Goal: Transaction & Acquisition: Purchase product/service

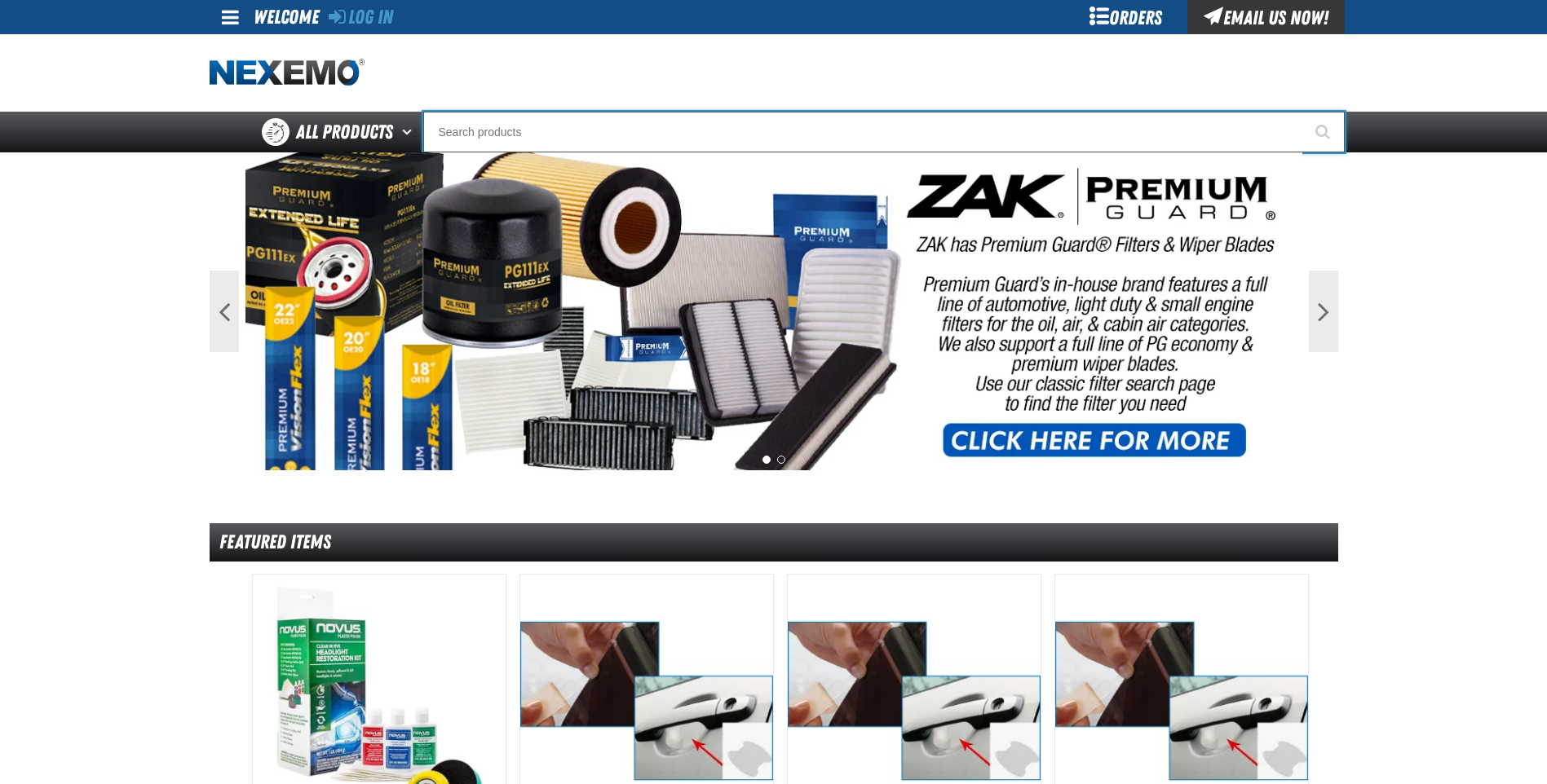
click at [592, 137] on input "Search" at bounding box center [884, 131] width 922 height 40
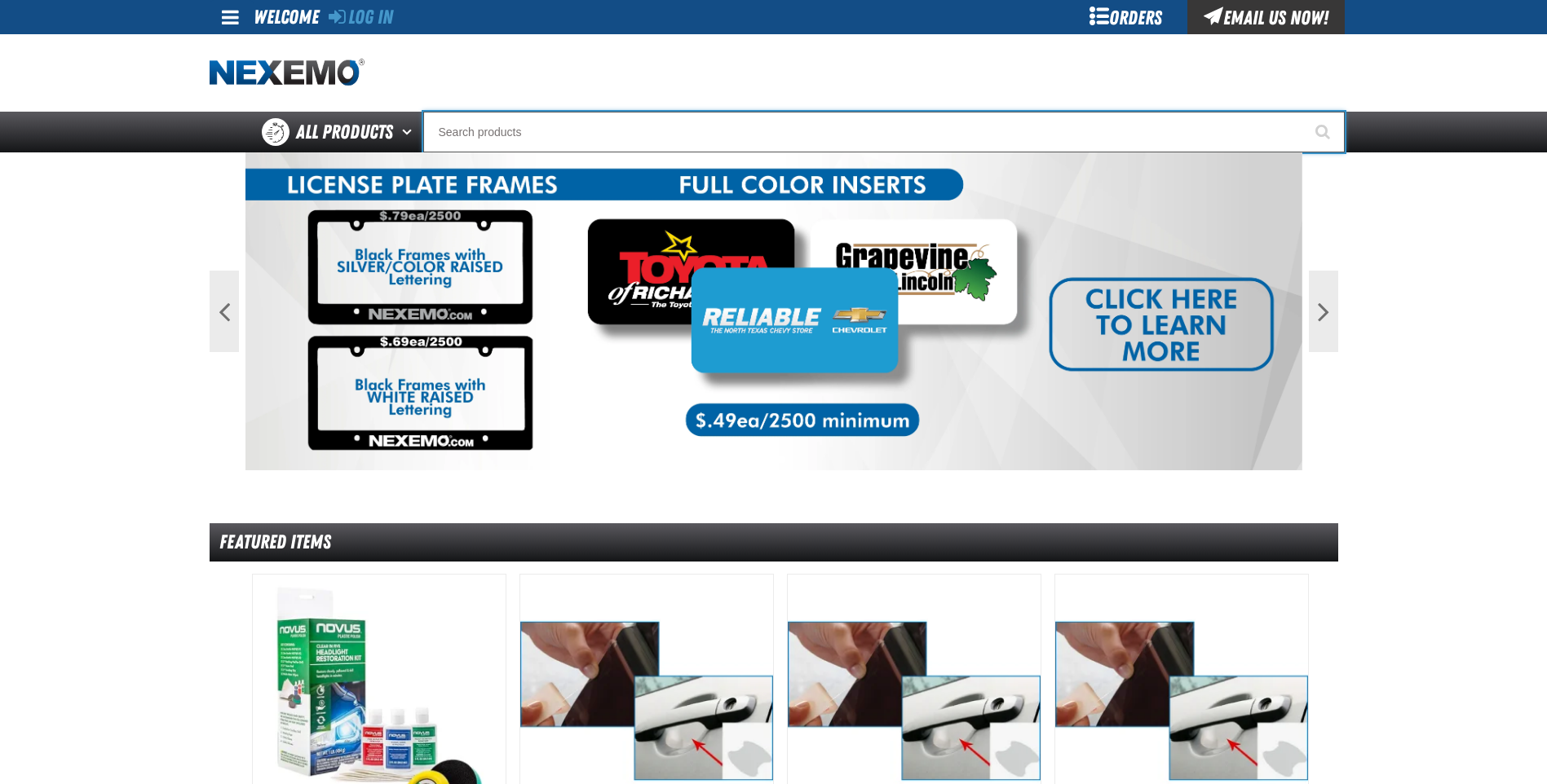
click at [592, 133] on input "Search" at bounding box center [884, 131] width 922 height 40
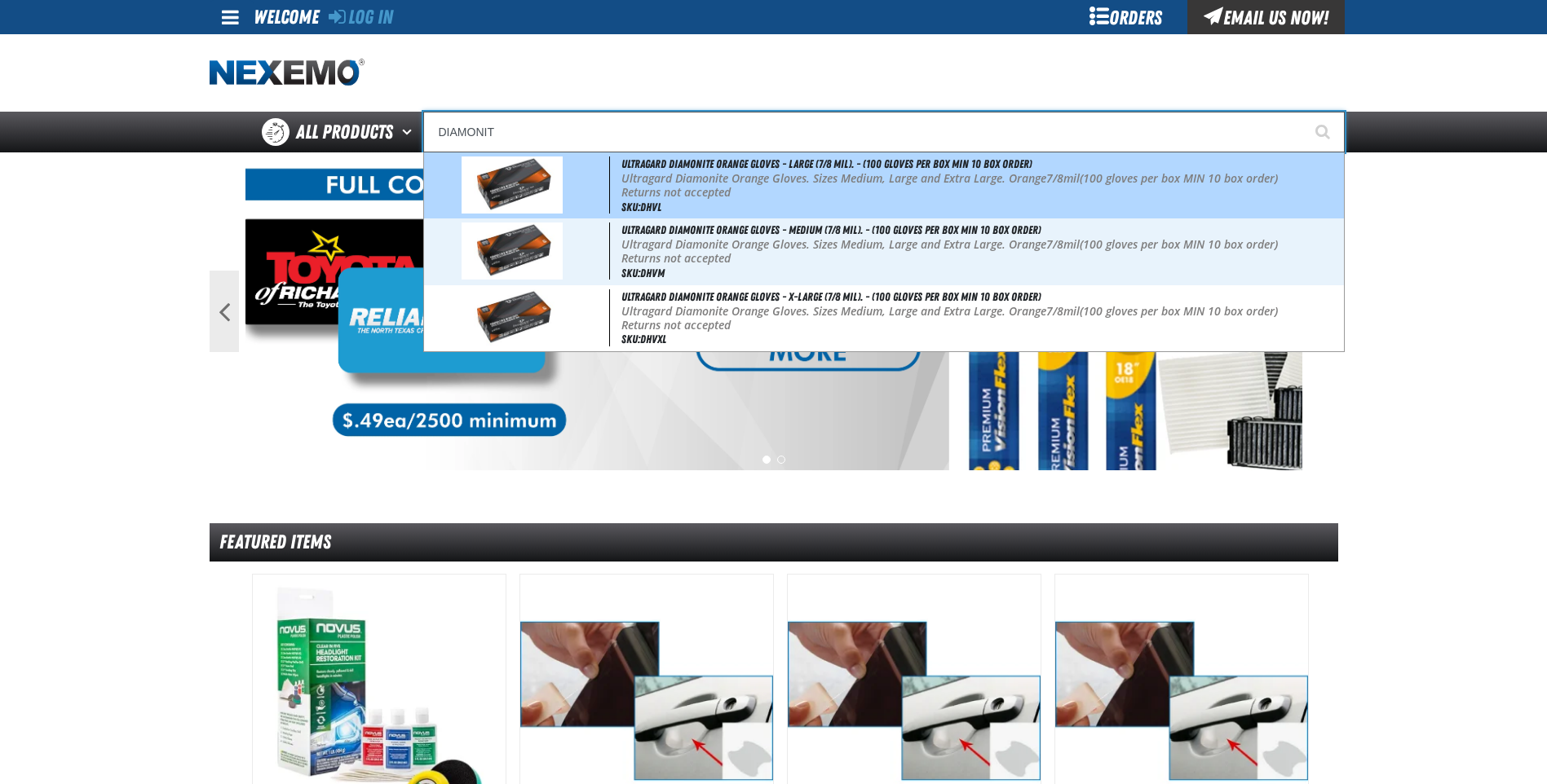
click at [696, 190] on b "Returns not accepted" at bounding box center [676, 191] width 110 height 15
type input "Ultragard Diamonite Orange Gloves - Large (7/8 mil). - (100 gloves per box MIN …"
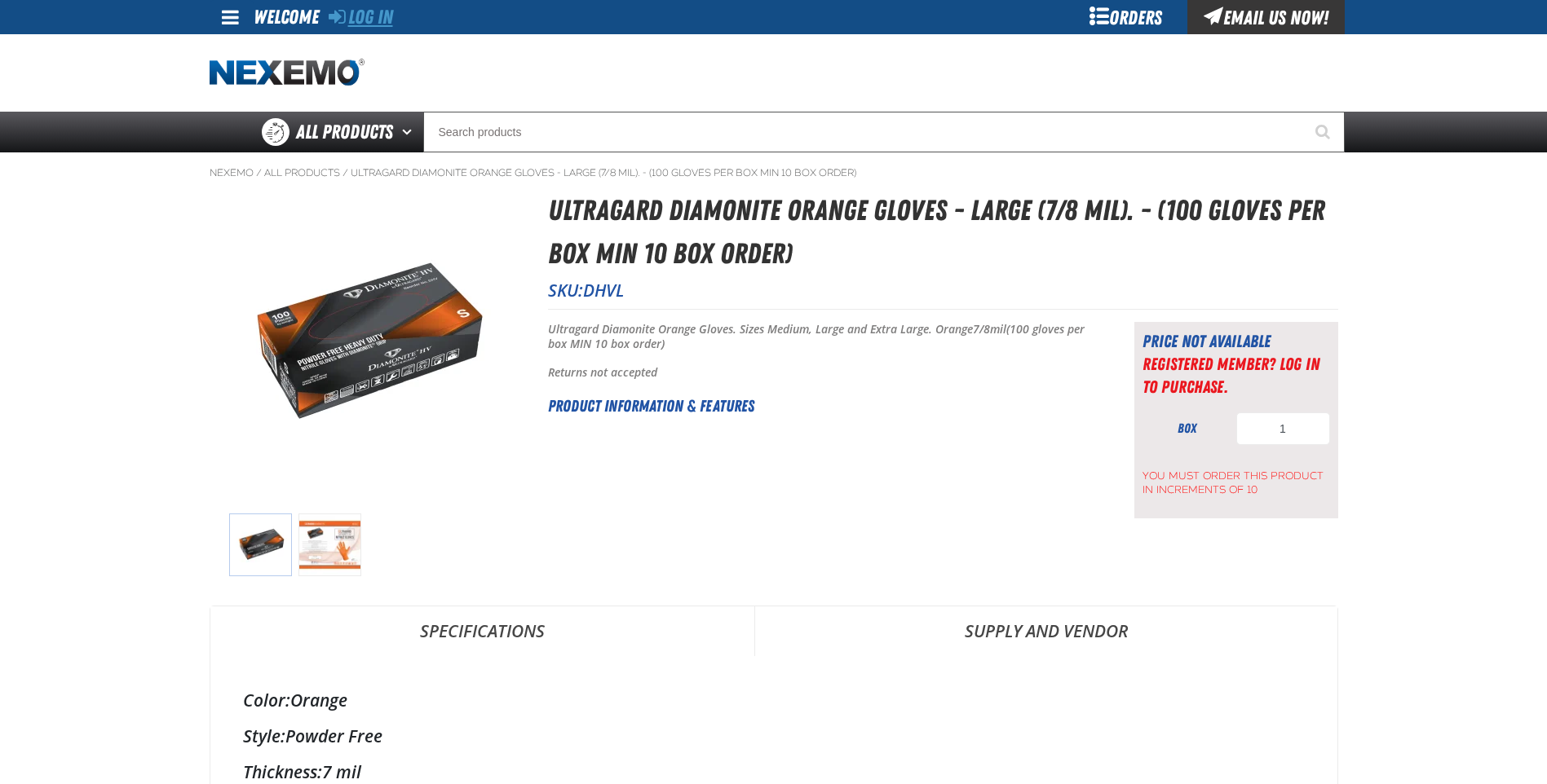
click at [354, 17] on link "Log In" at bounding box center [361, 16] width 65 height 22
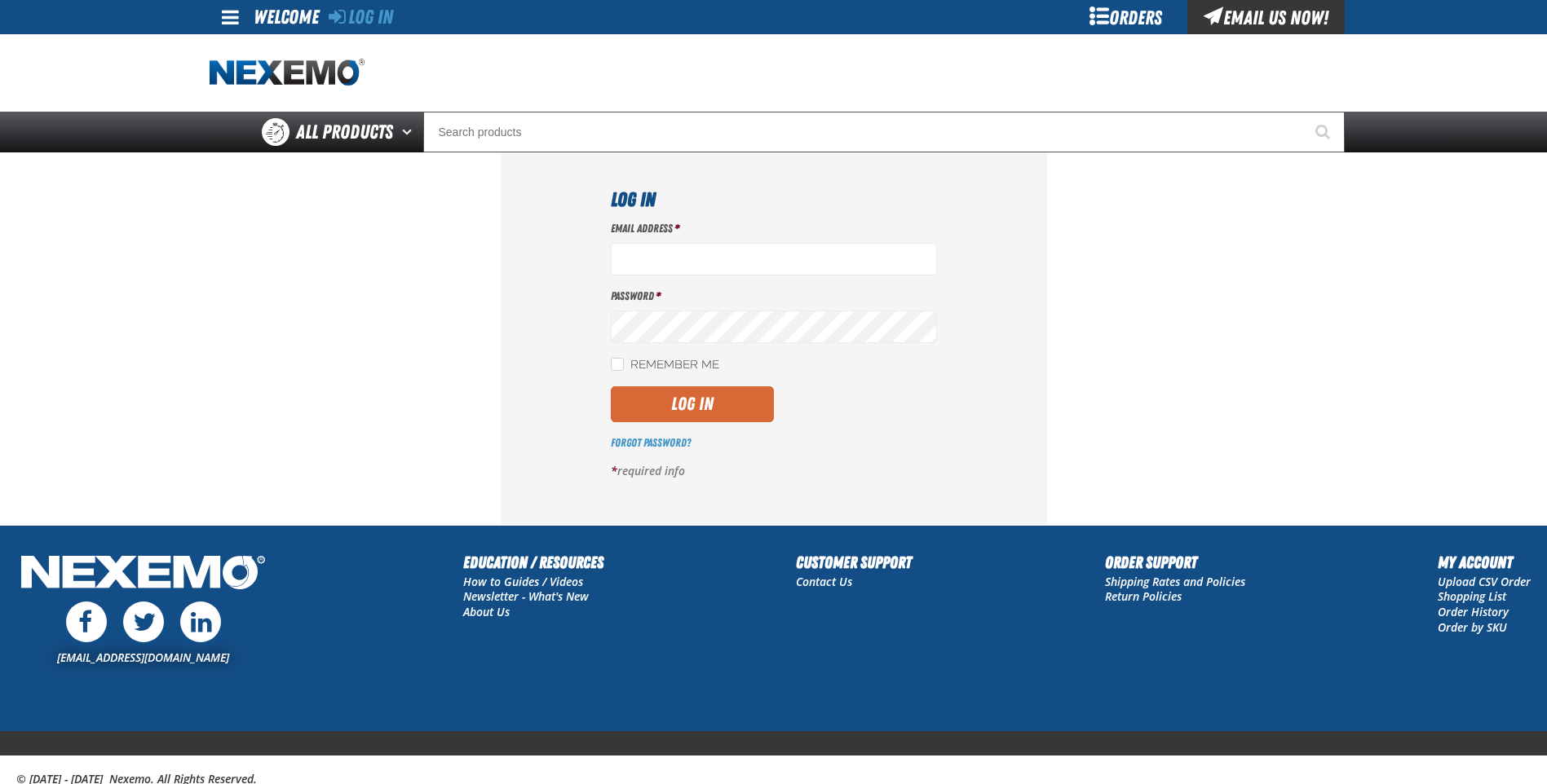
type input "[EMAIL_ADDRESS][DOMAIN_NAME]"
click at [694, 406] on button "Log In" at bounding box center [693, 404] width 164 height 36
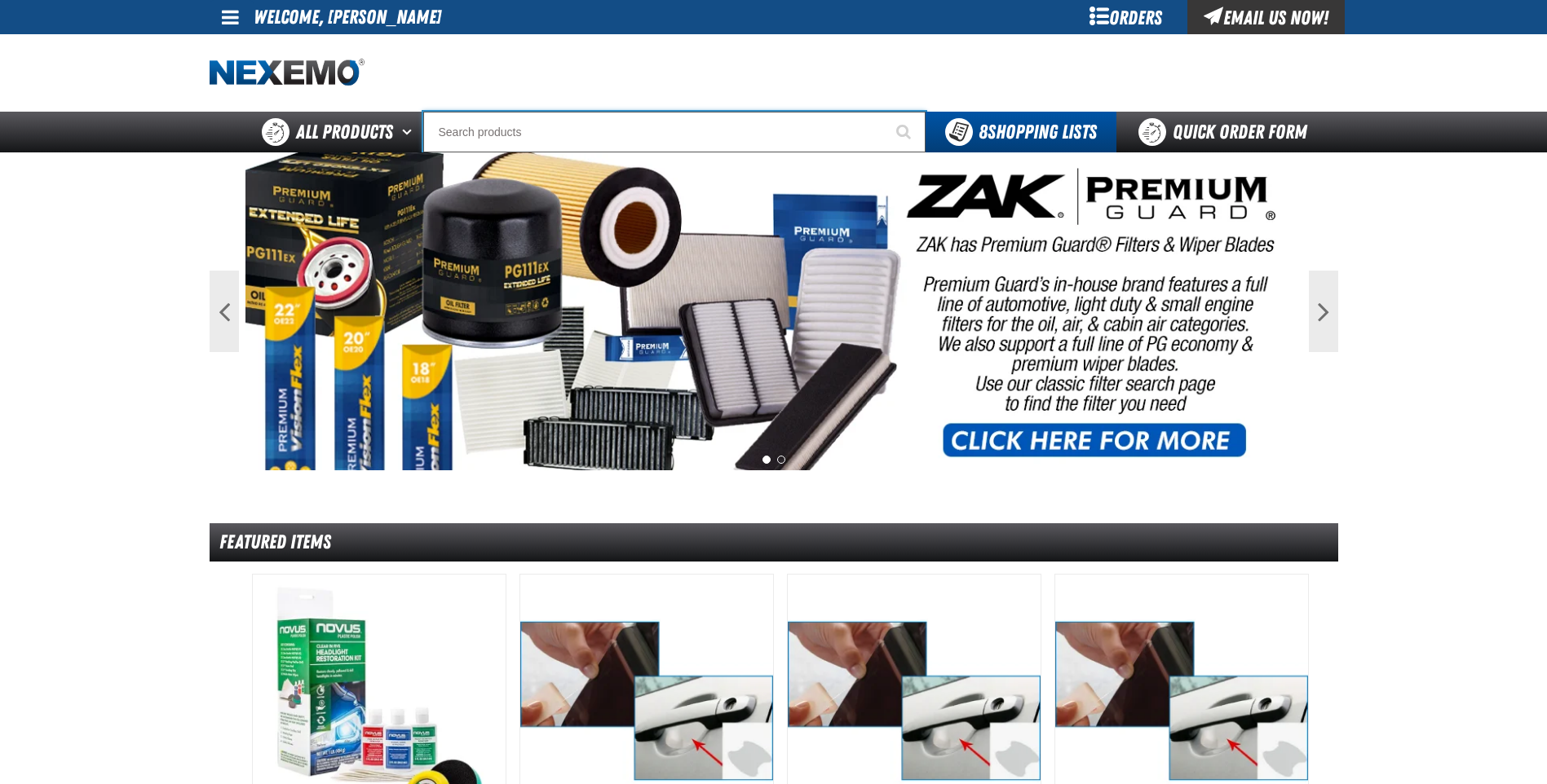
click at [556, 140] on input "Search" at bounding box center [674, 131] width 502 height 40
type input "D"
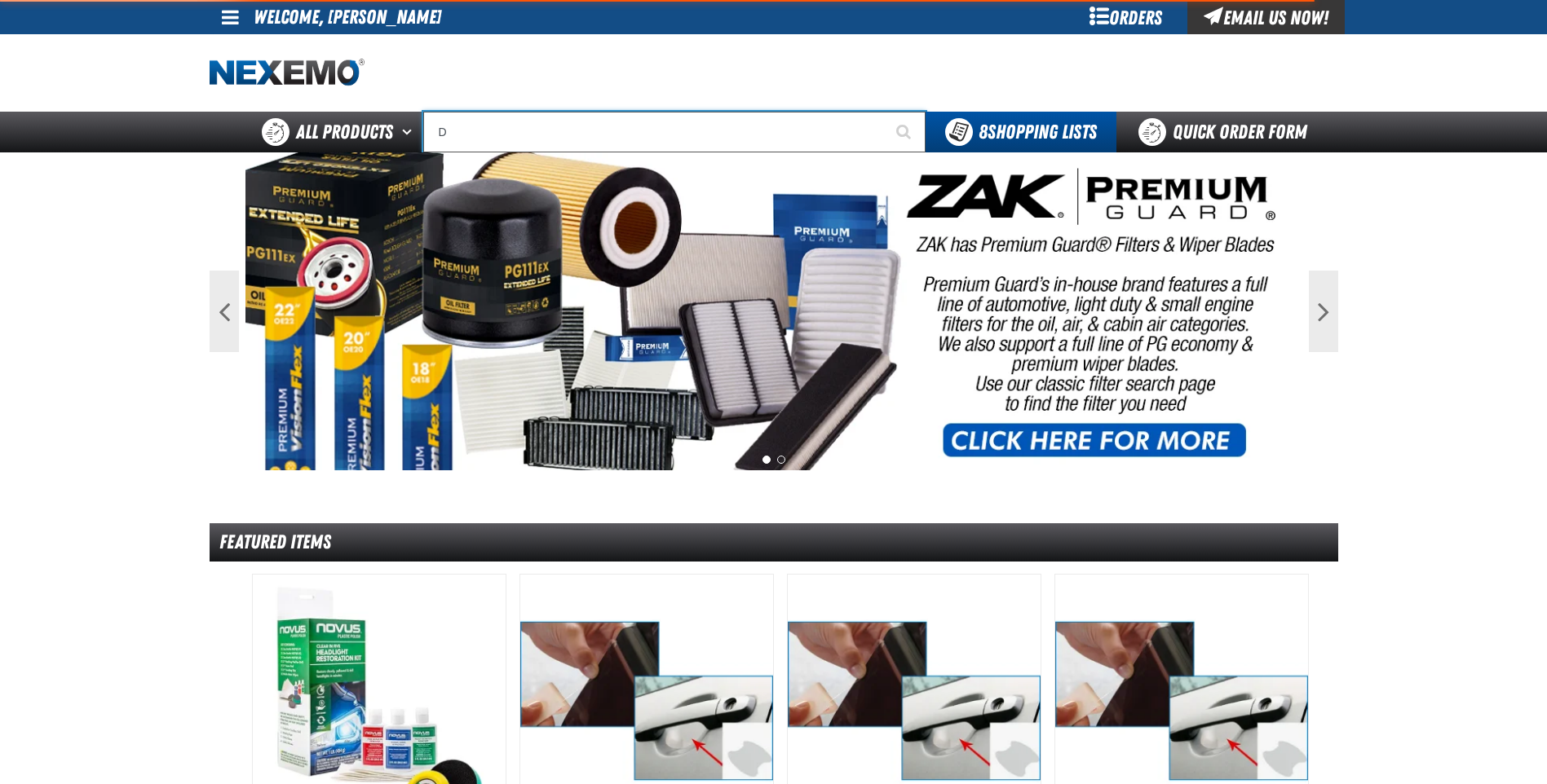
type input "D Alkaline Battery 1.5 Volt (ph)"
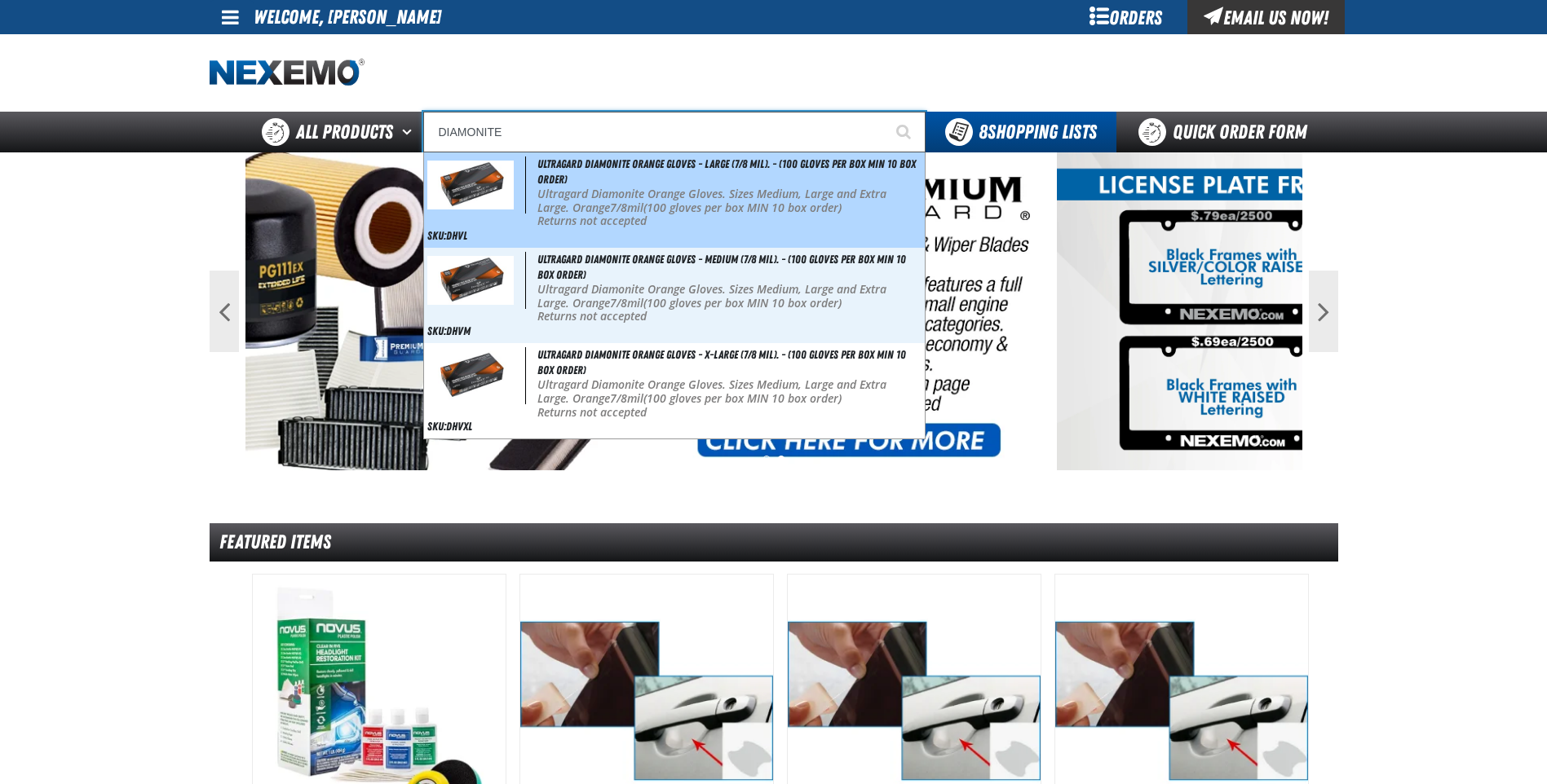
click at [617, 205] on strong "7/8mil" at bounding box center [626, 207] width 33 height 15
type input "Ultragard Diamonite Orange Gloves - Large (7/8 mil). - (100 gloves per box MIN …"
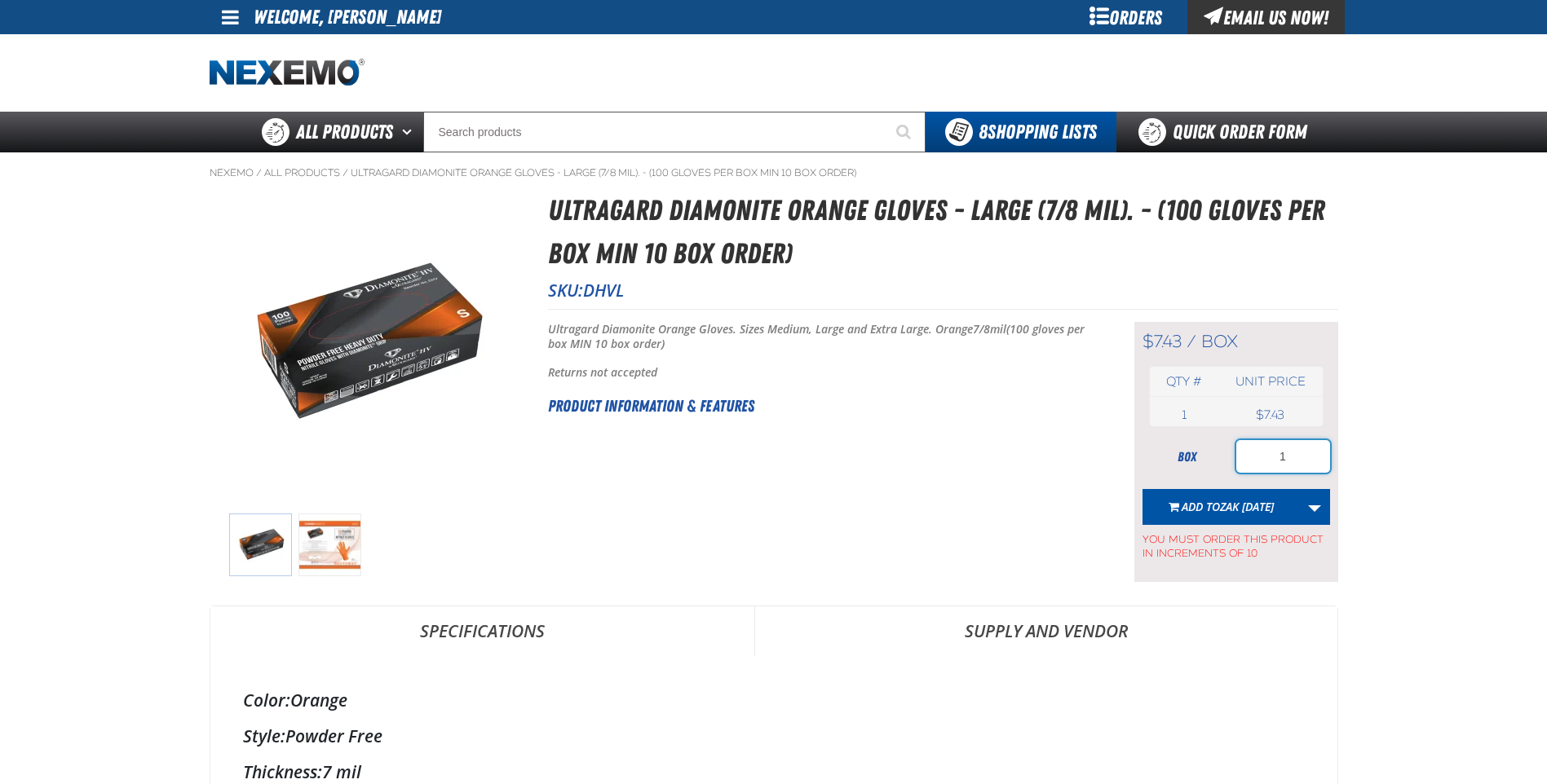
click at [1316, 462] on input "1" at bounding box center [1283, 456] width 93 height 32
drag, startPoint x: 1300, startPoint y: 453, endPoint x: 1224, endPoint y: 464, distance: 76.8
click at [1224, 464] on div "box 1" at bounding box center [1236, 456] width 188 height 32
type input "10"
click at [1316, 507] on link "More Actions" at bounding box center [1314, 507] width 31 height 36
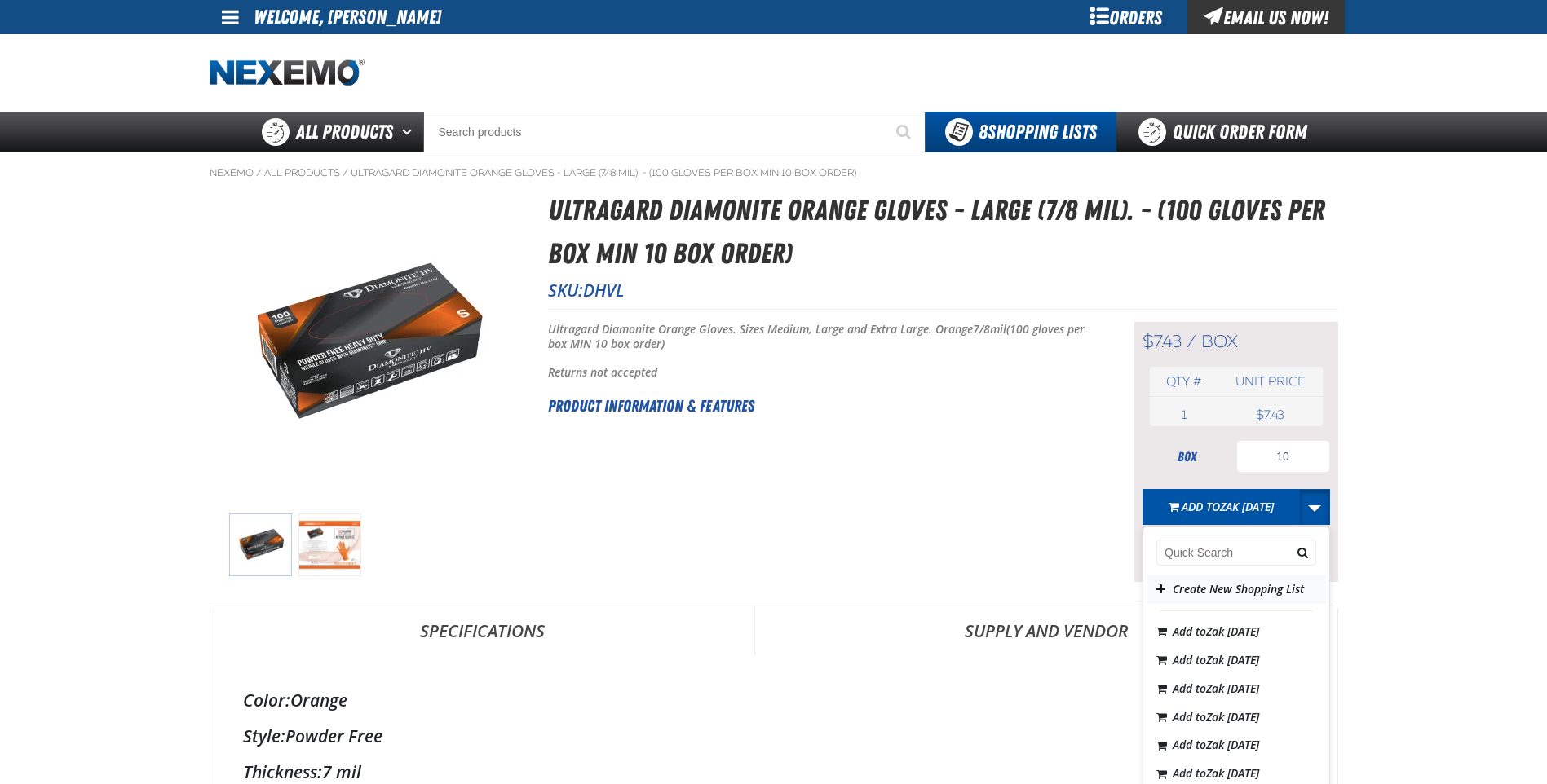
click at [1228, 593] on button "Create New Shopping List" at bounding box center [1236, 590] width 180 height 29
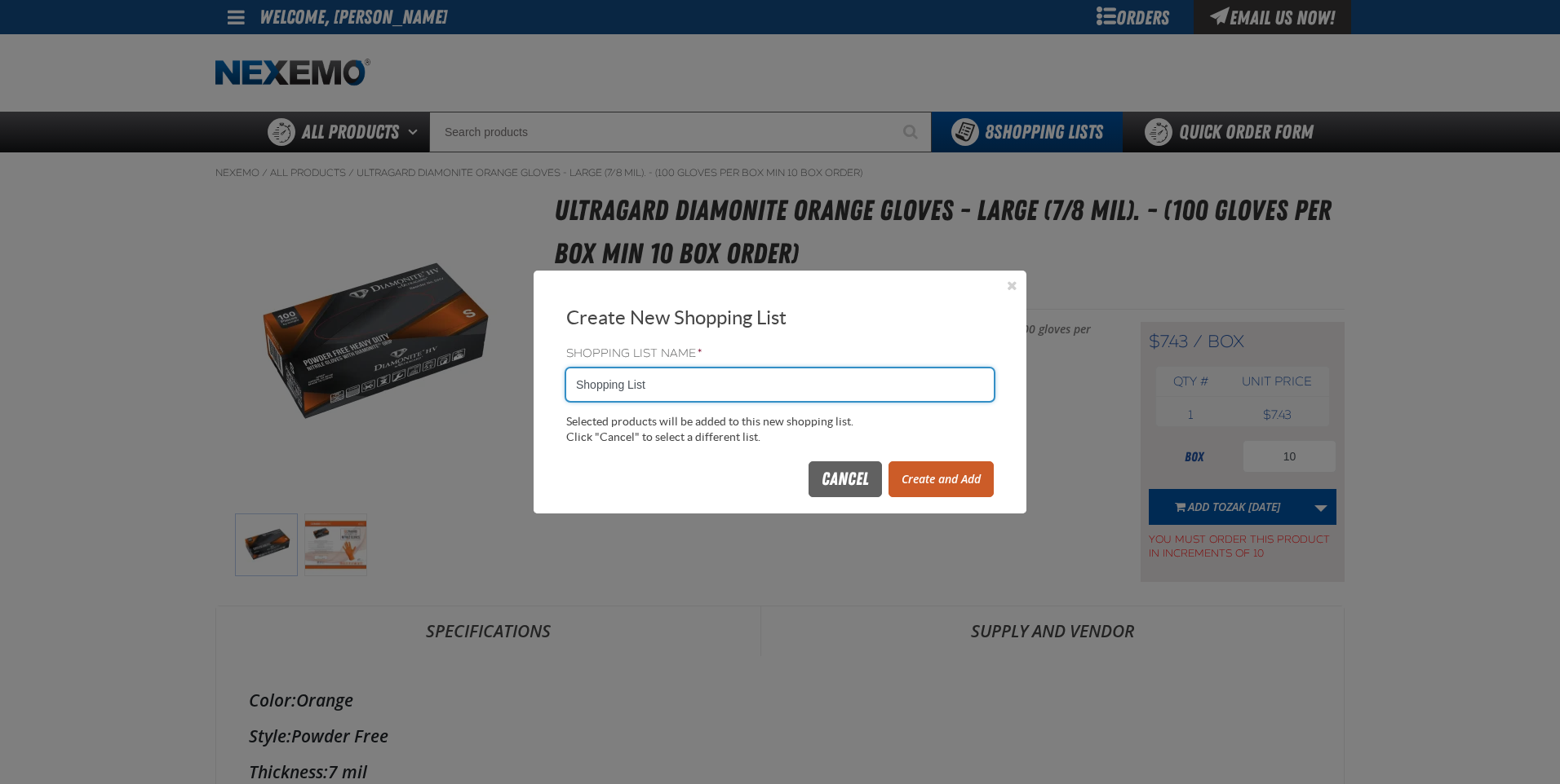
click at [691, 391] on input "Shopping List" at bounding box center [780, 384] width 428 height 32
type input "S"
type input "171627KT"
click at [937, 482] on button "Create and Add" at bounding box center [940, 480] width 105 height 36
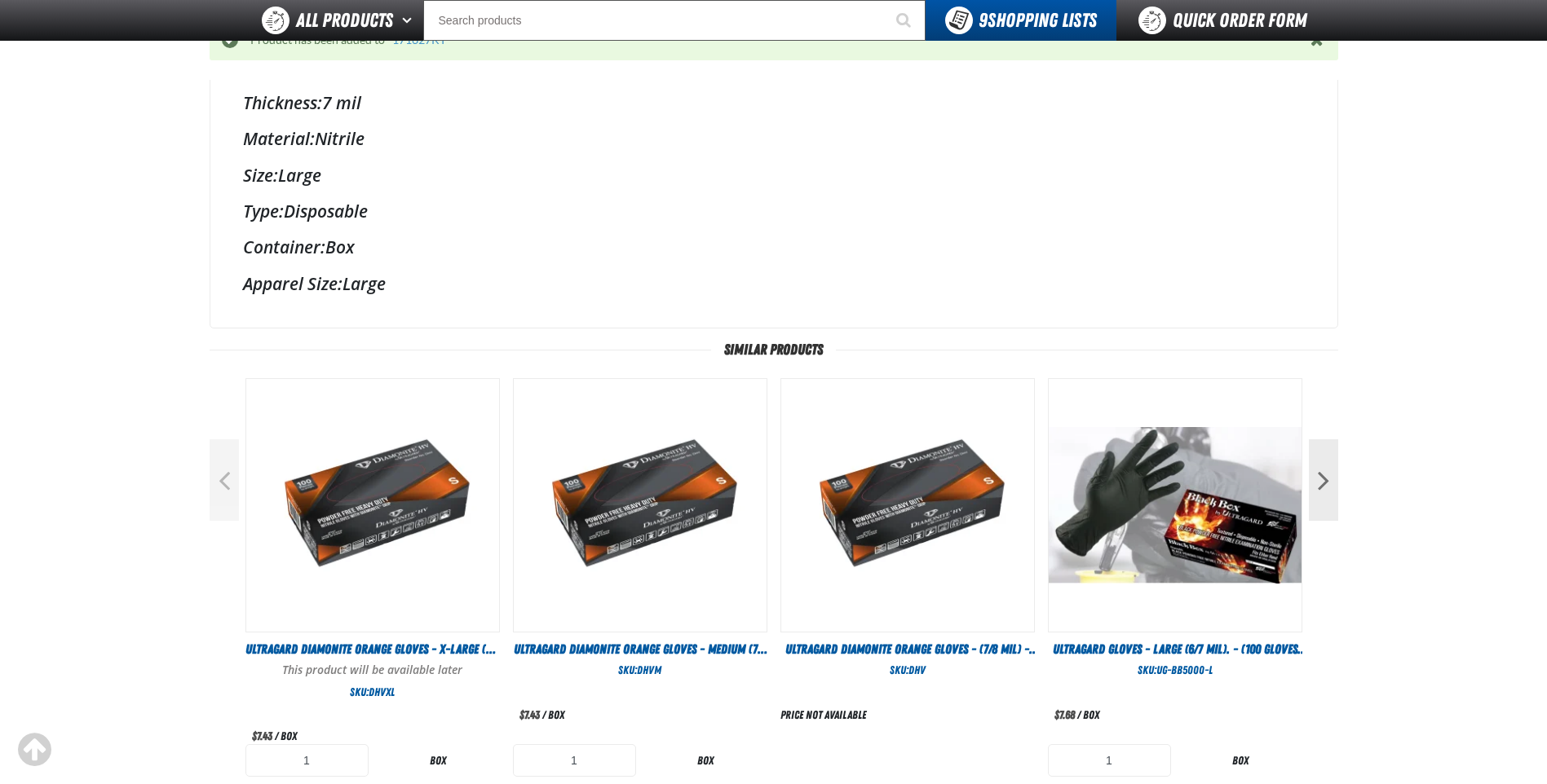
scroll to position [896, 0]
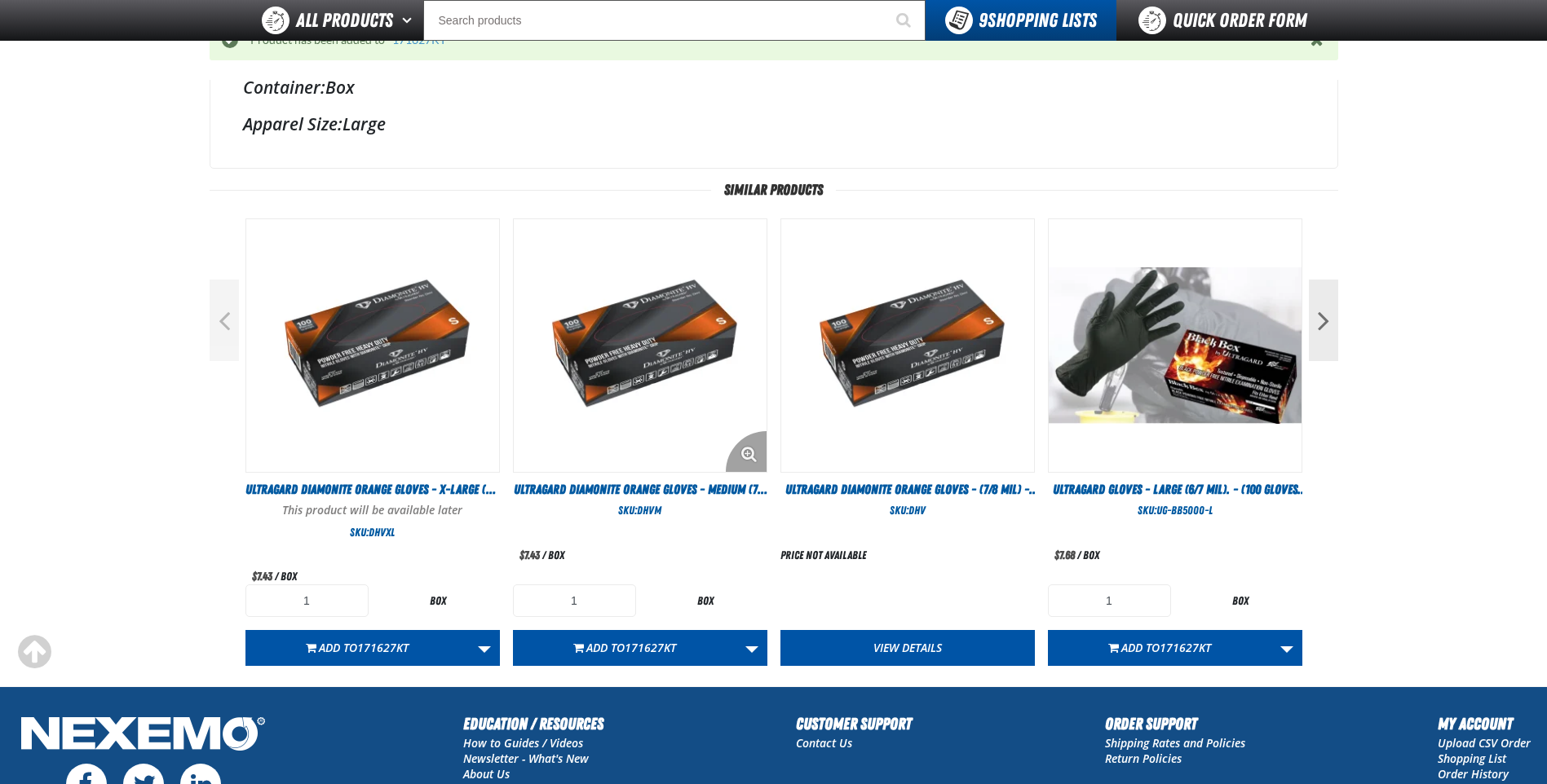
click at [632, 415] on img "View Details of the Ultragard Diamonite Orange Gloves - Medium (7/8 mil). - (10…" at bounding box center [640, 345] width 252 height 252
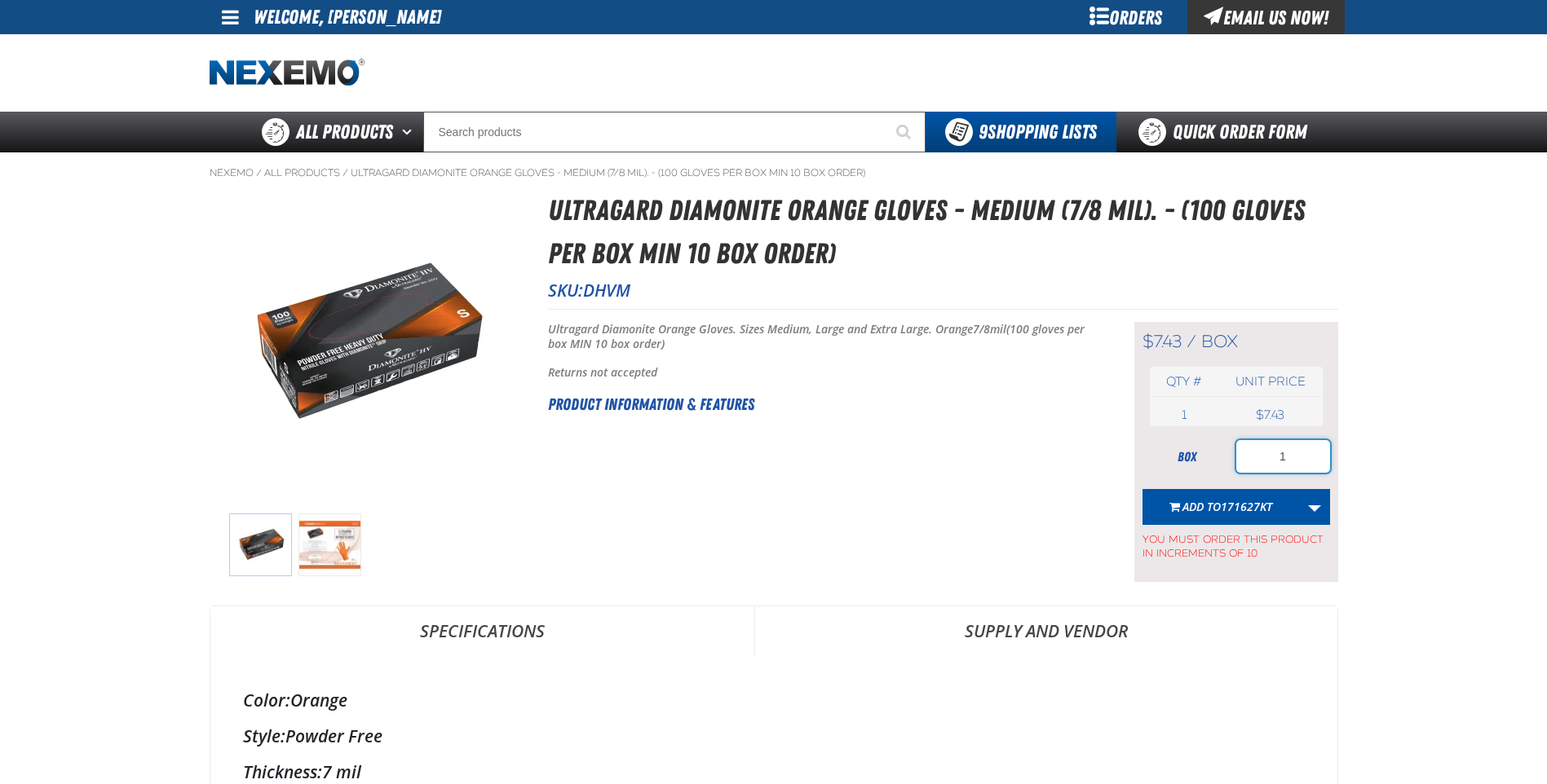
click at [1286, 461] on input "1" at bounding box center [1283, 456] width 93 height 32
type input "10"
click at [1236, 506] on span "171627KT" at bounding box center [1246, 507] width 51 height 15
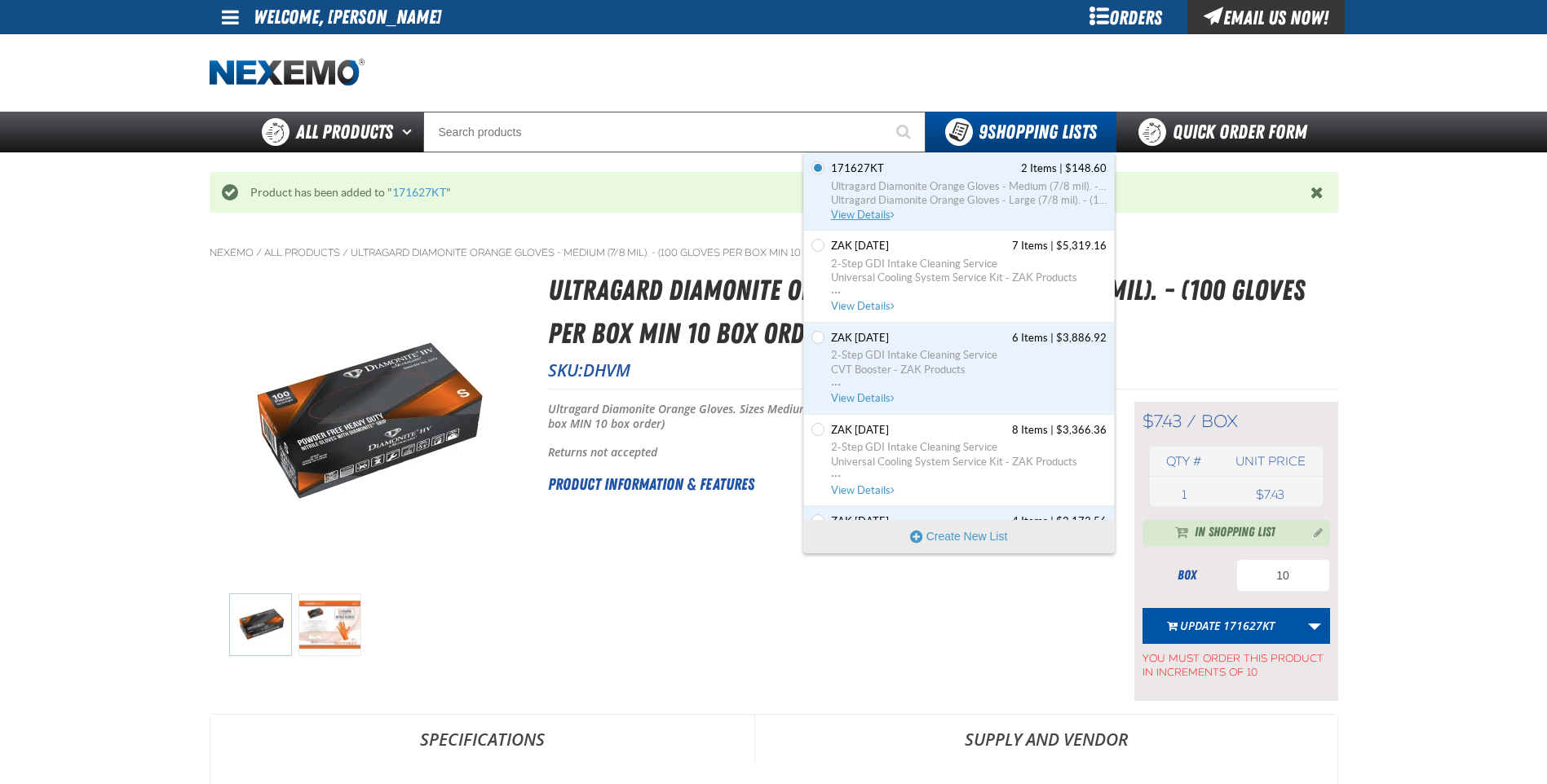
click at [848, 194] on span "Ultragard Diamonite Orange Gloves - Large (7/8 mil). - (100 gloves per box MIN …" at bounding box center [968, 200] width 276 height 14
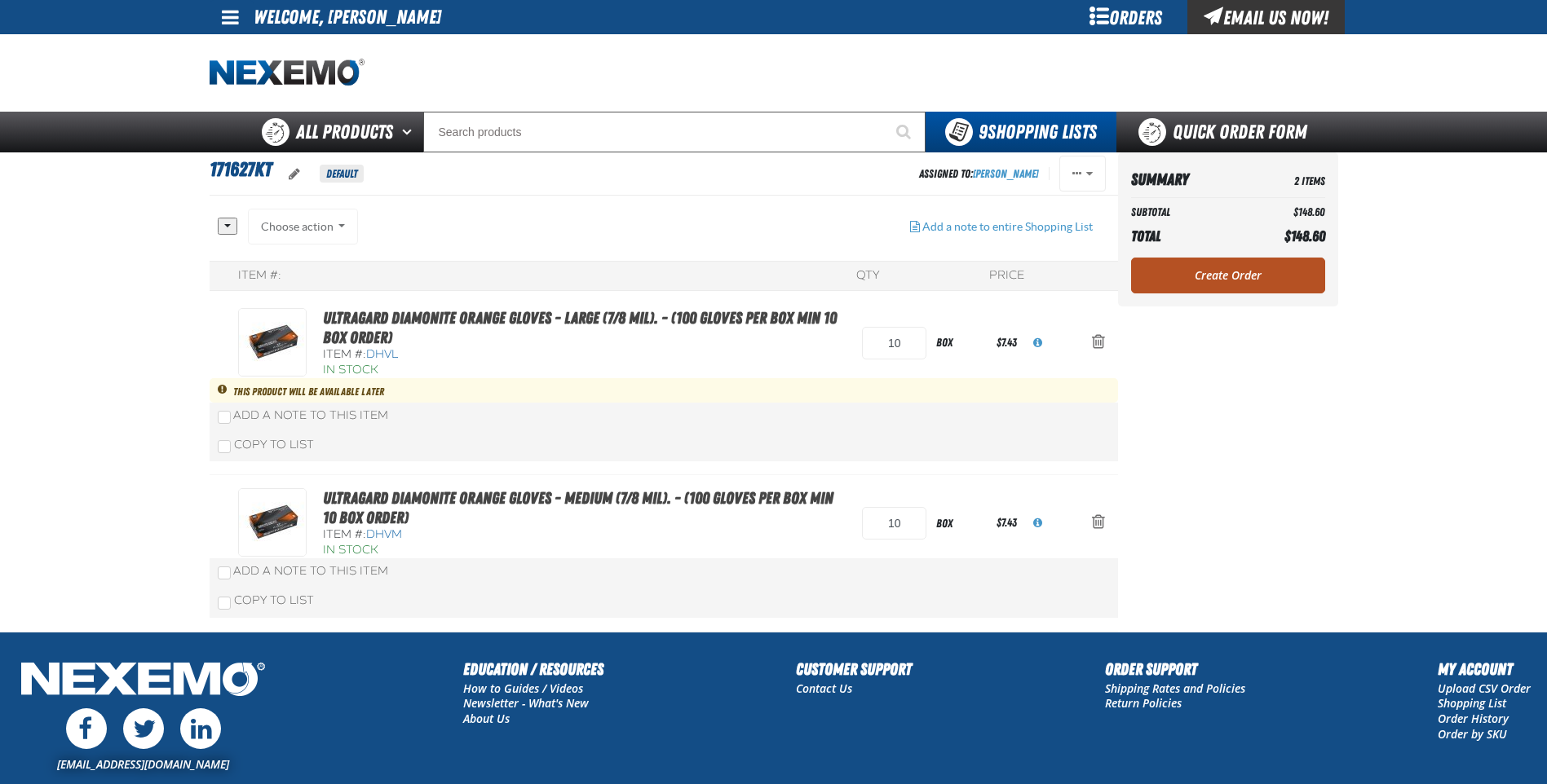
click at [1219, 269] on link "Create Order" at bounding box center [1228, 276] width 194 height 36
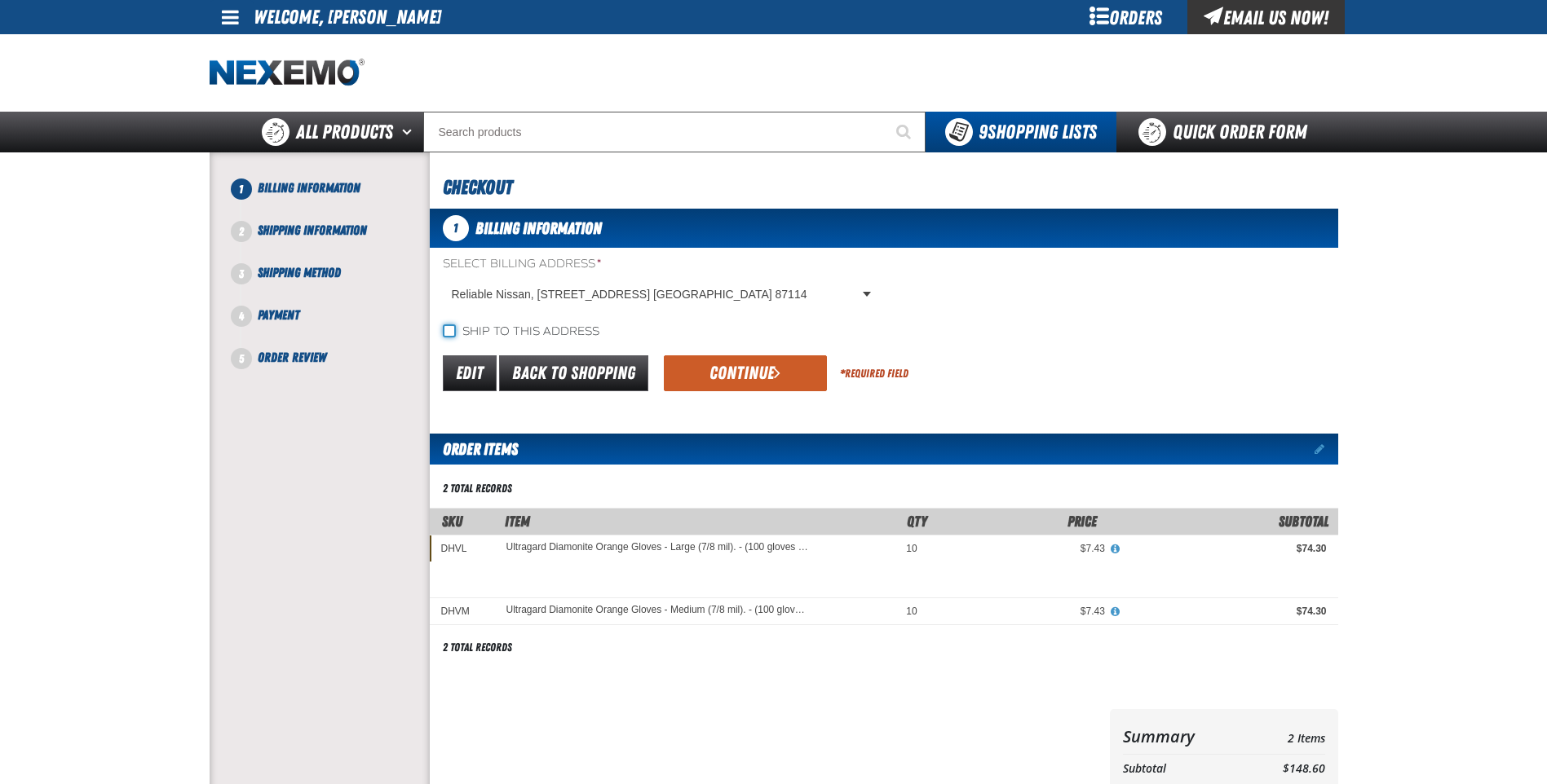
click at [454, 331] on input "Ship to this address" at bounding box center [449, 330] width 13 height 13
checkbox input "true"
click at [745, 374] on button "Continue" at bounding box center [746, 374] width 164 height 36
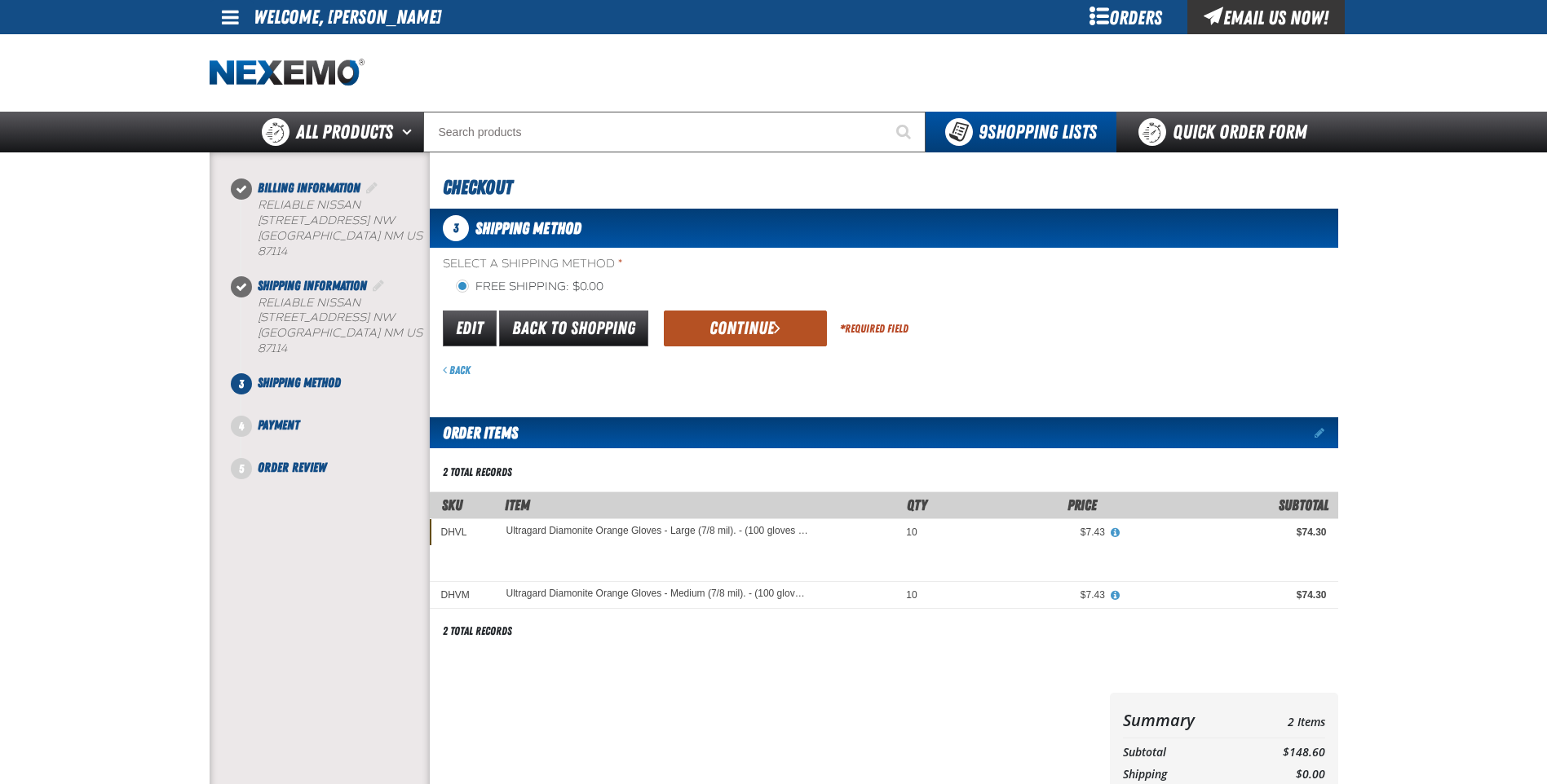
click at [748, 328] on button "Continue" at bounding box center [746, 329] width 164 height 36
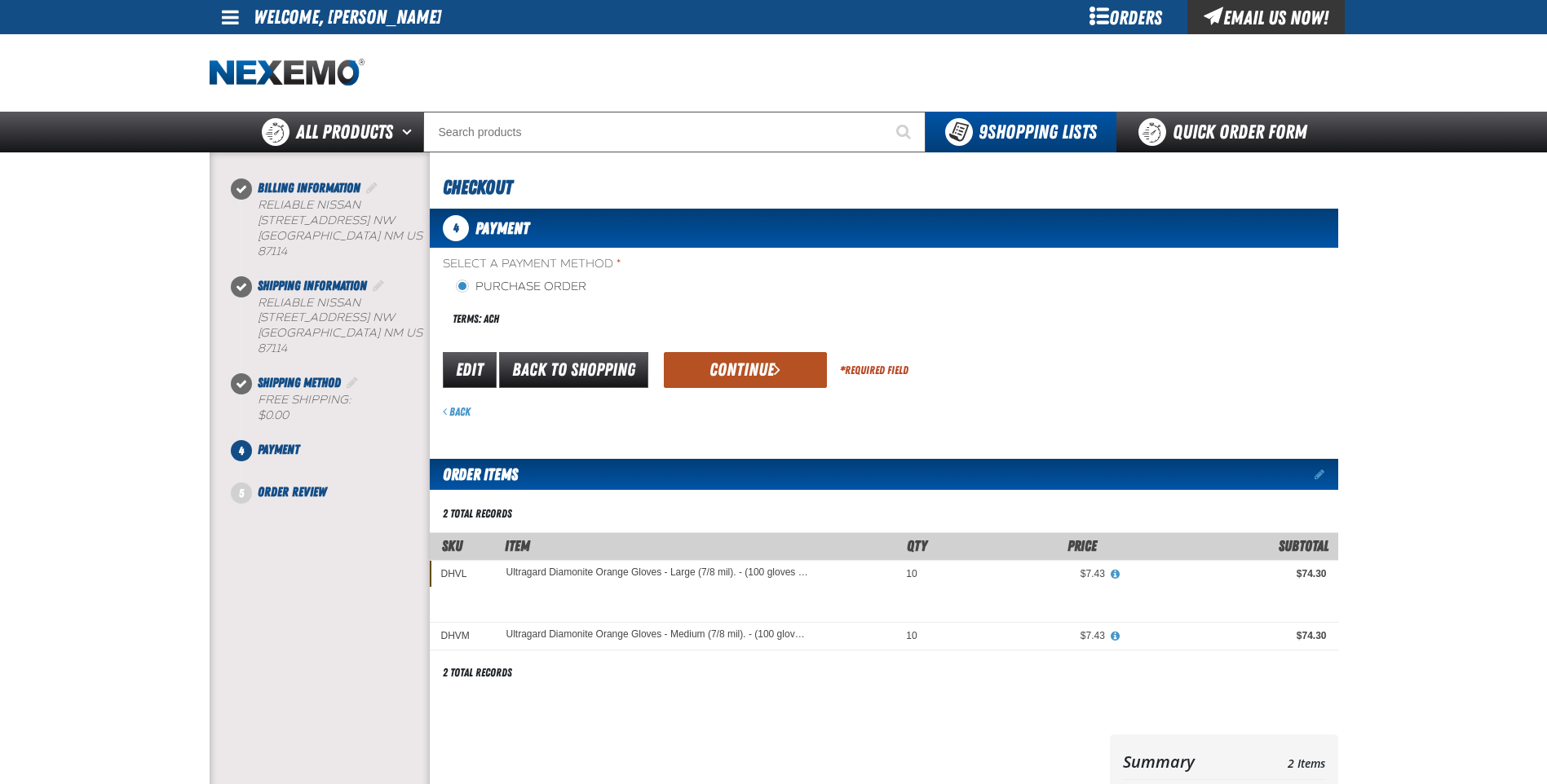
click at [744, 370] on button "Continue" at bounding box center [746, 370] width 164 height 36
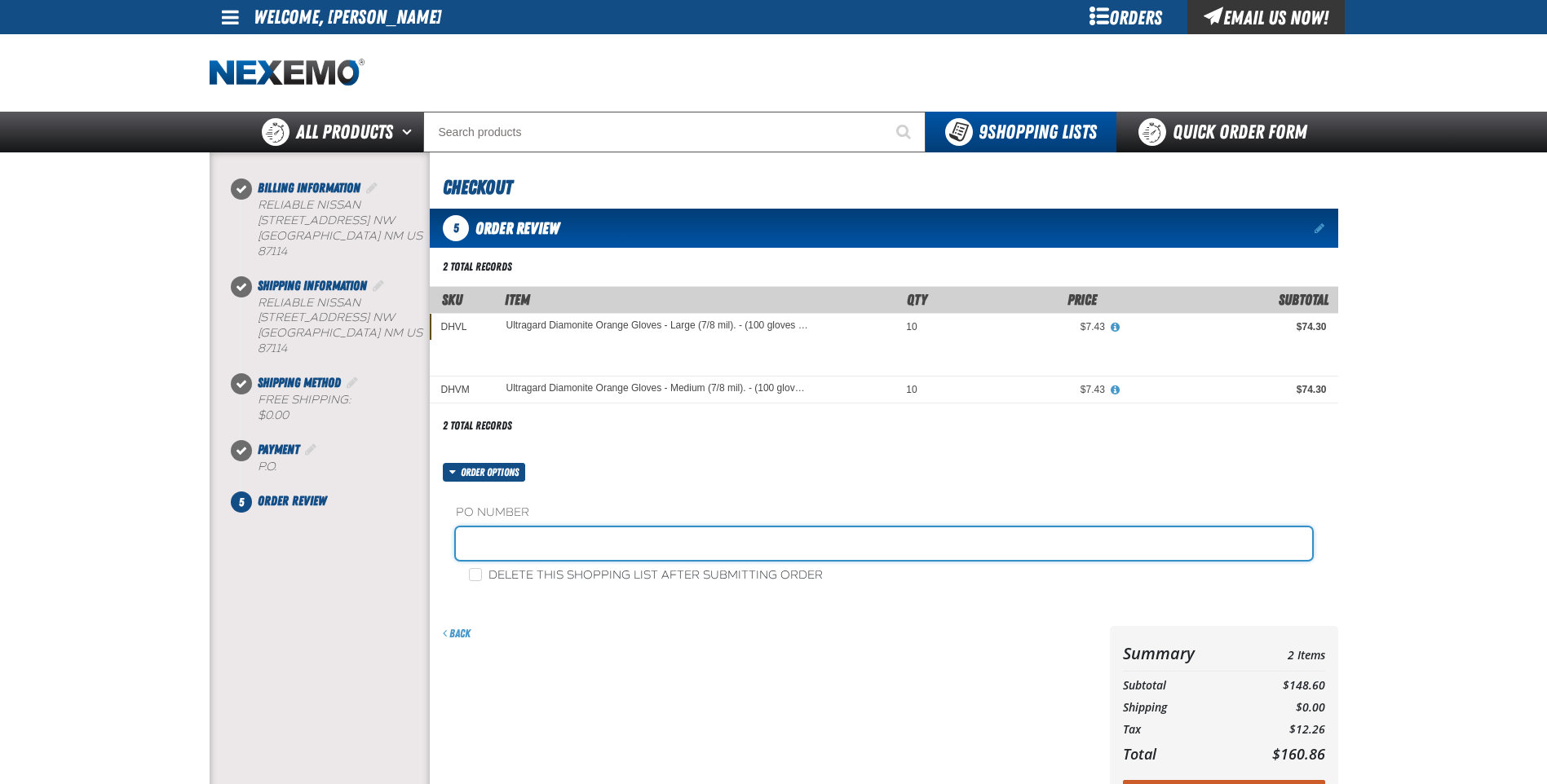
click at [558, 527] on input "text" at bounding box center [883, 543] width 856 height 32
type input "171627KT"
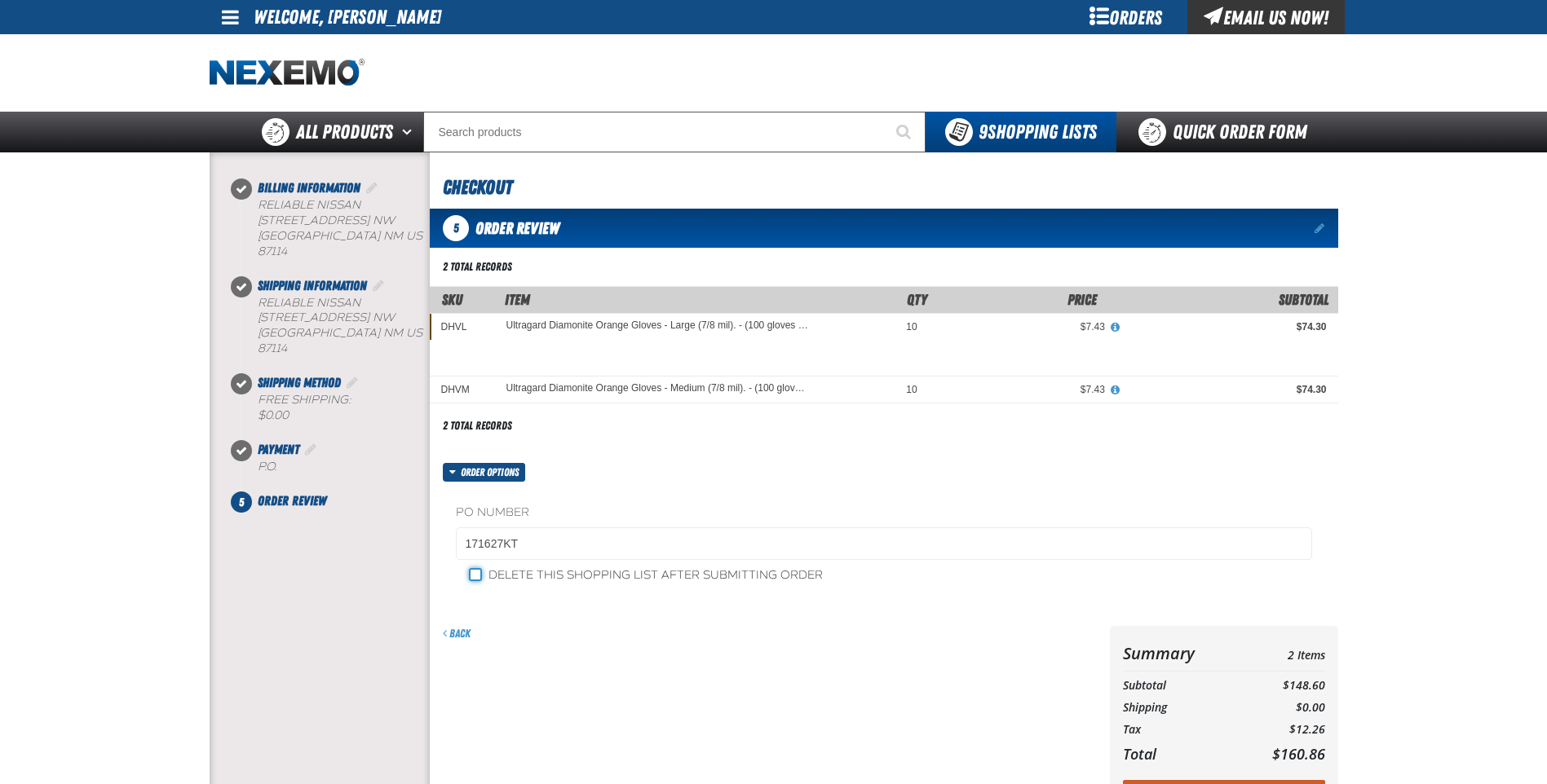
click at [473, 574] on input "Delete this shopping list after submitting order" at bounding box center [475, 575] width 13 height 13
checkbox input "true"
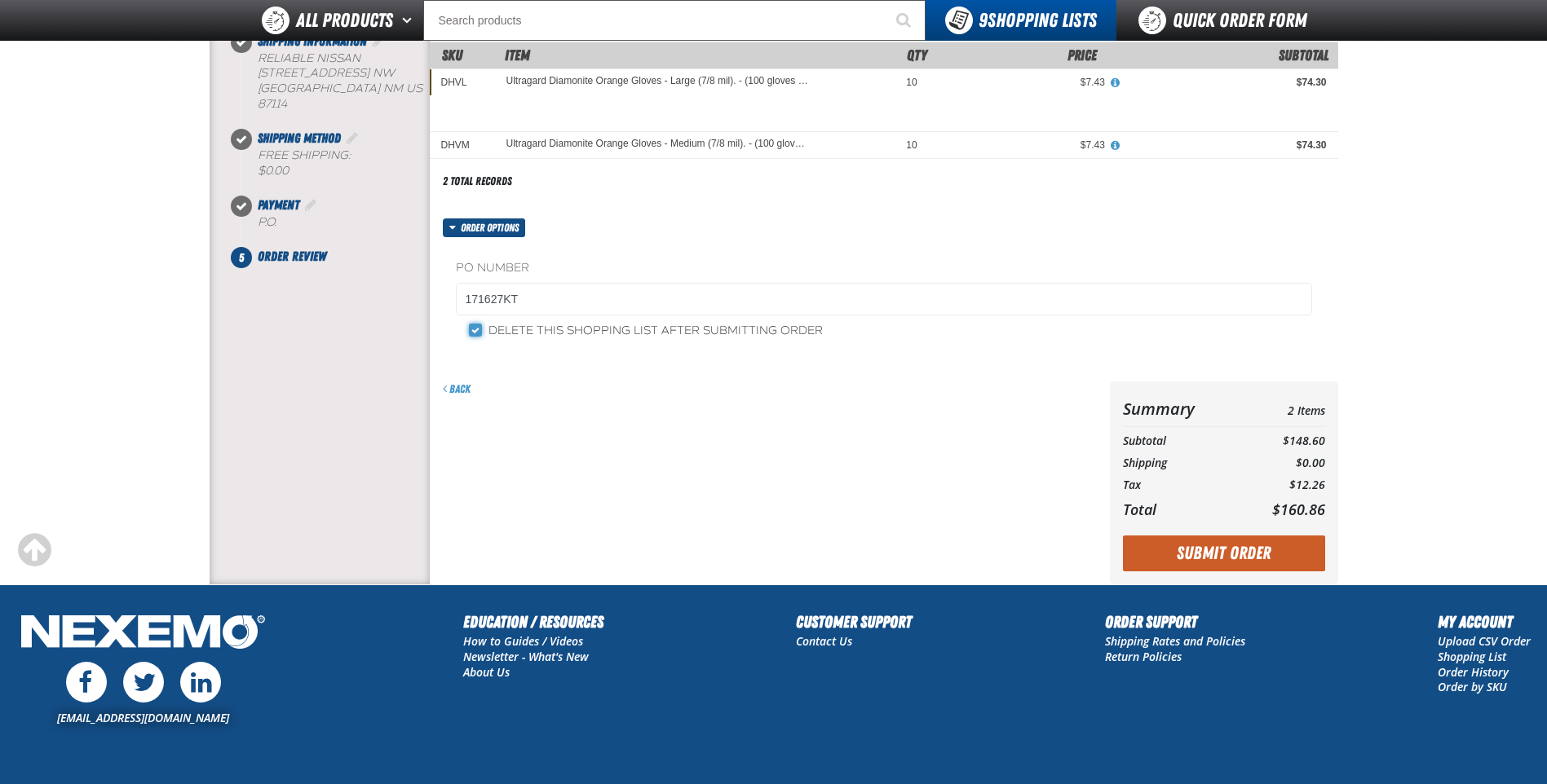
scroll to position [315, 0]
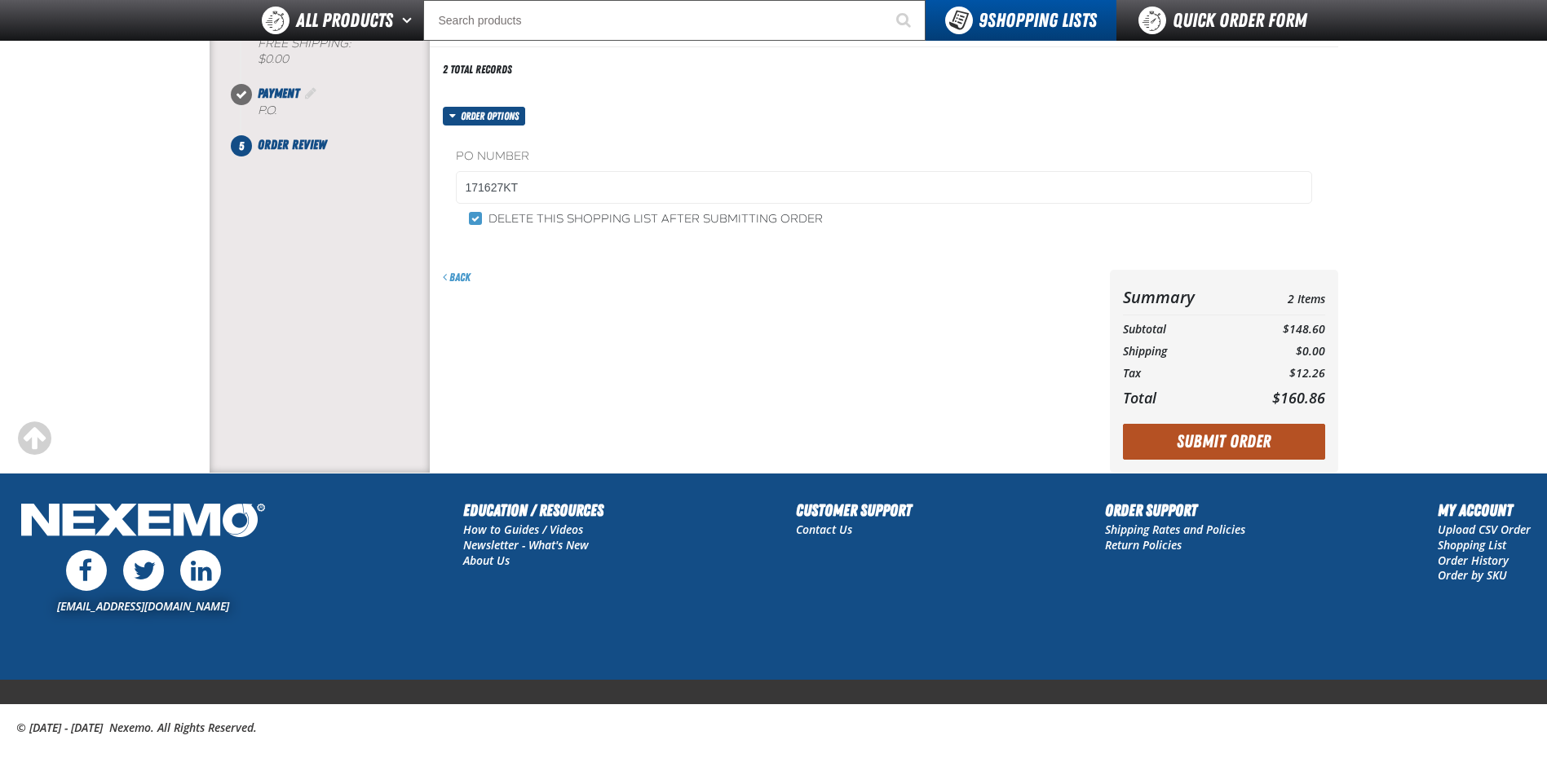
click at [1215, 439] on button "Submit Order" at bounding box center [1224, 442] width 202 height 36
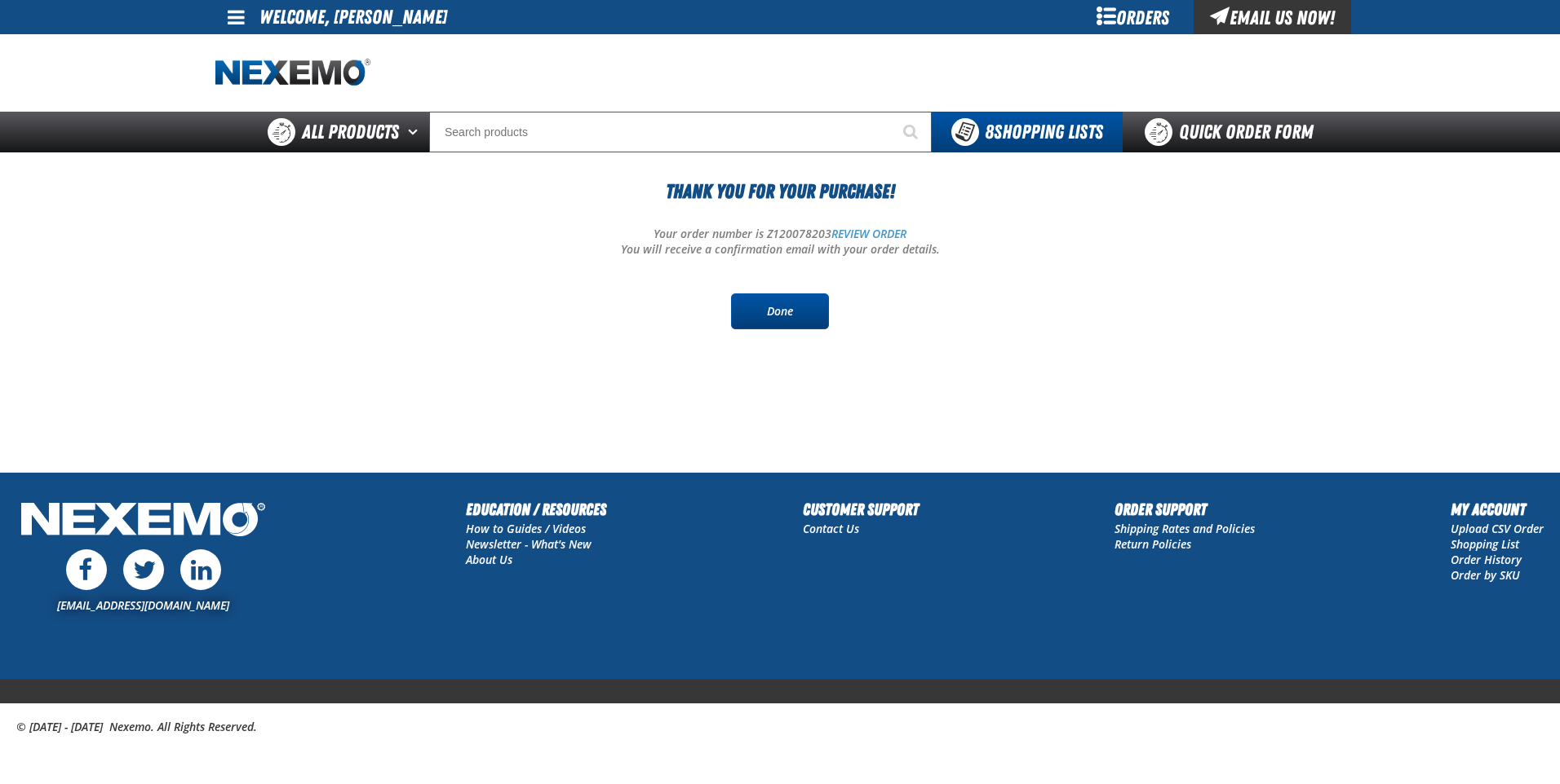
click at [757, 312] on link "Done" at bounding box center [779, 312] width 98 height 36
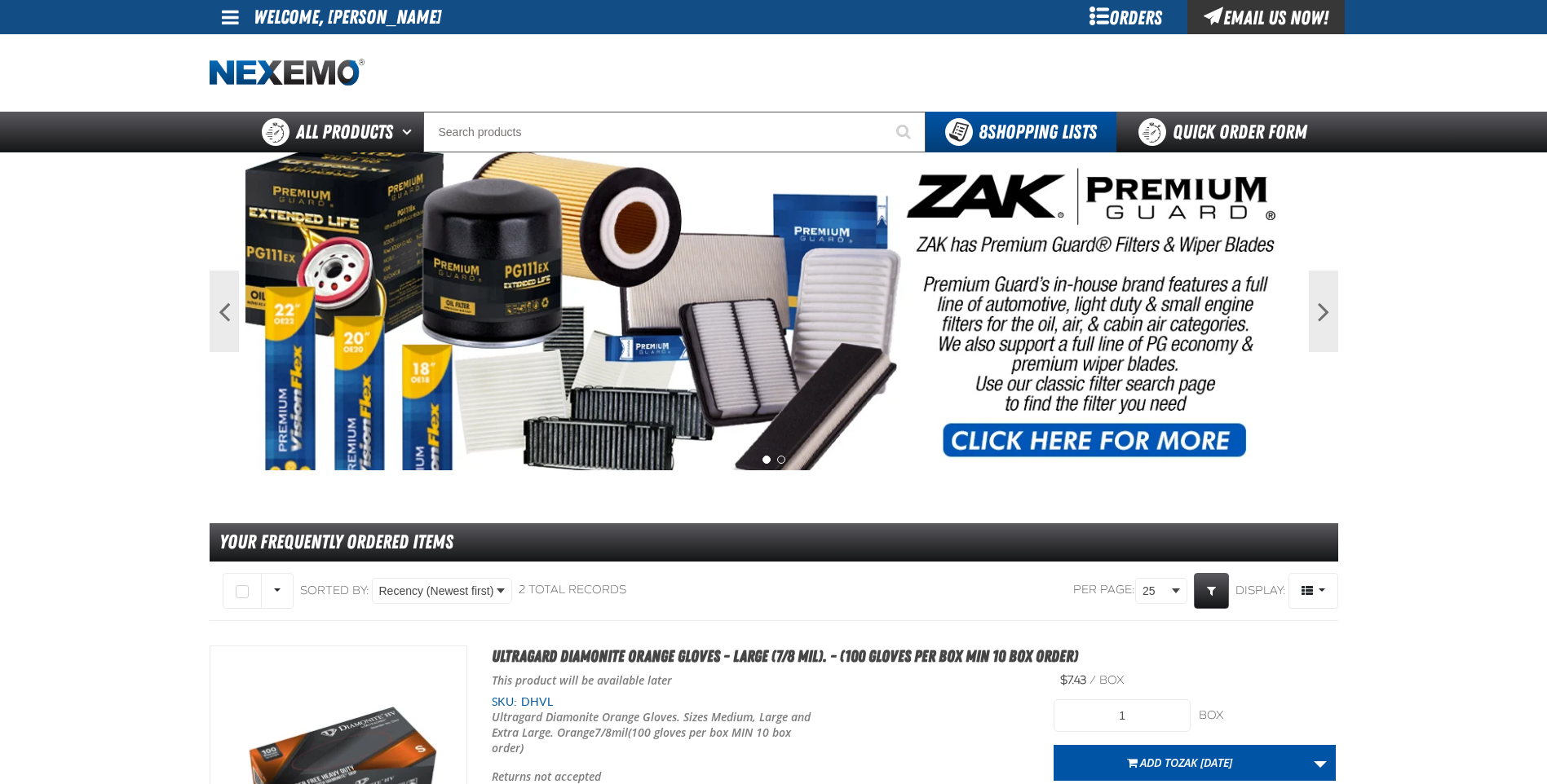
click at [364, 20] on li "Welcome, Kelly Tanis" at bounding box center [347, 17] width 188 height 34
click at [234, 22] on span at bounding box center [230, 17] width 17 height 20
click at [234, 80] on link "Sign Out Sign Out" at bounding box center [244, 79] width 56 height 15
